Goal: Transaction & Acquisition: Subscribe to service/newsletter

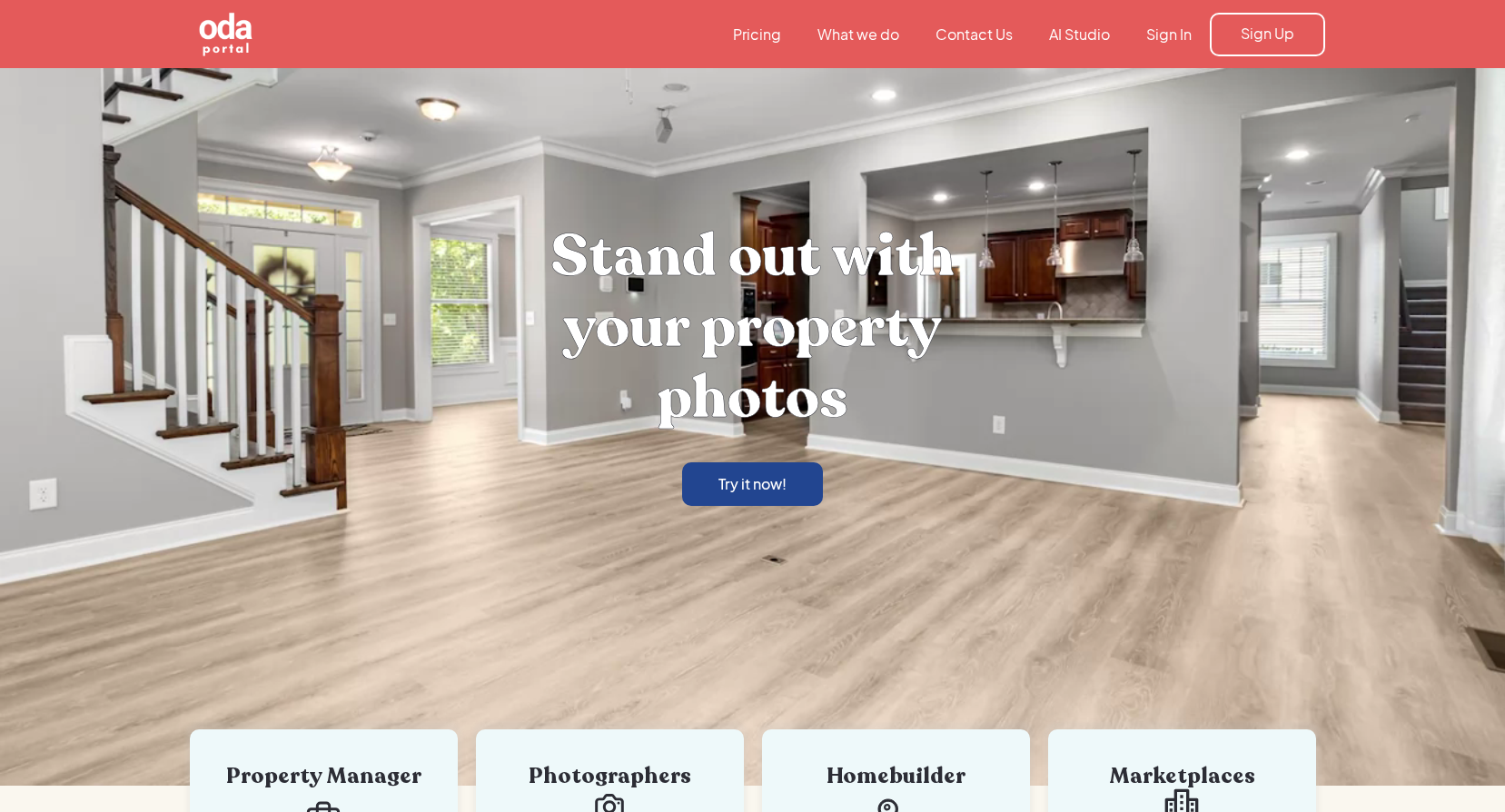
click at [780, 492] on div "Try it now!" at bounding box center [752, 484] width 68 height 20
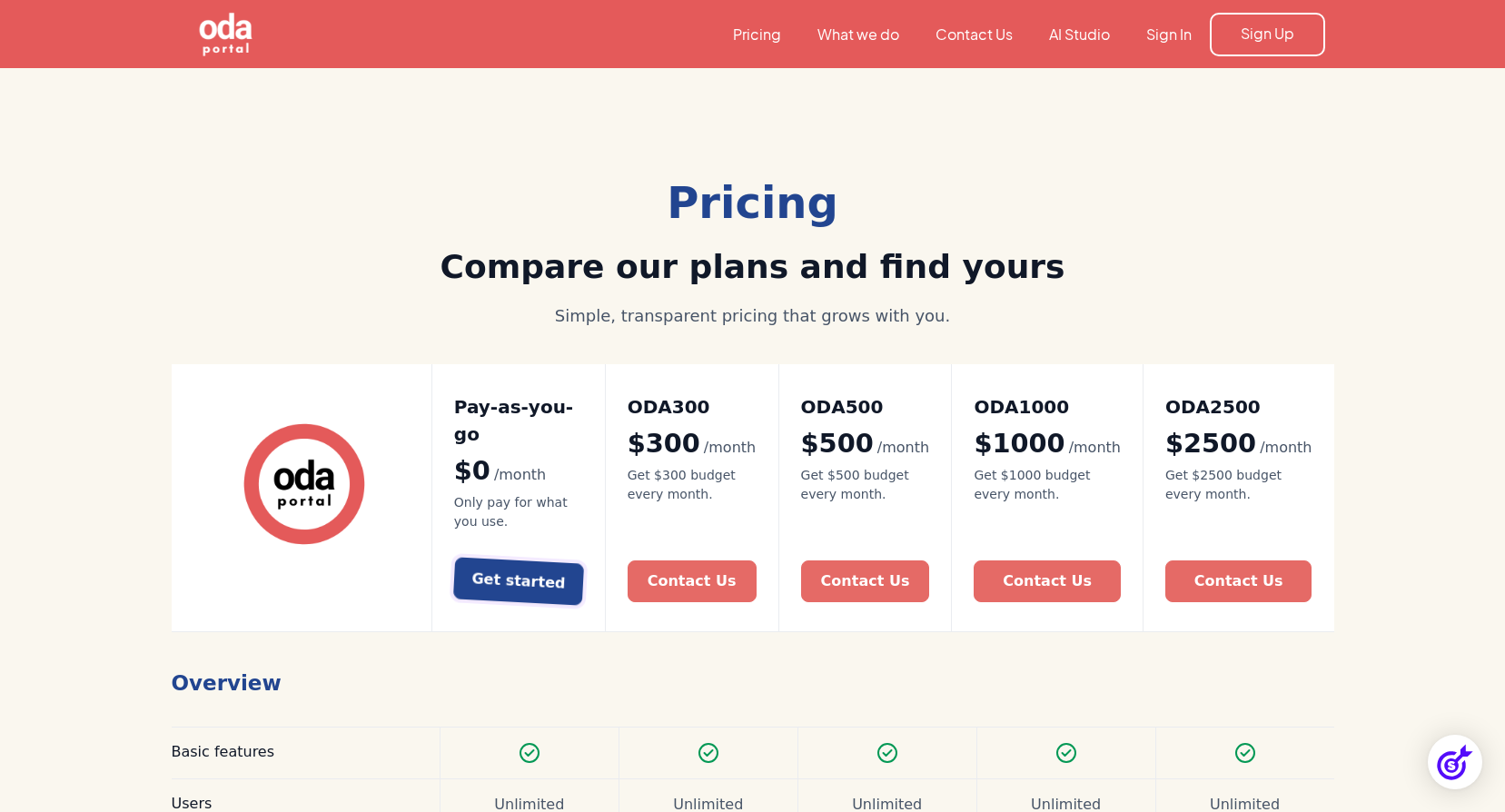
click at [544, 568] on div "Get started" at bounding box center [519, 581] width 95 height 26
